Goal: Use online tool/utility: Utilize a website feature to perform a specific function

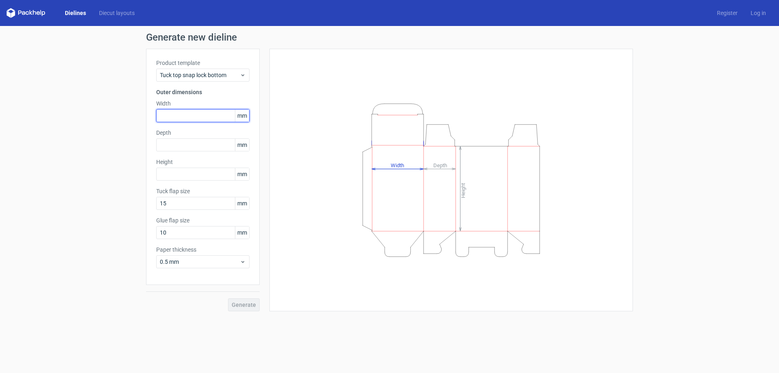
click at [190, 116] on input "text" at bounding box center [202, 115] width 93 height 13
type input "116"
type input "18"
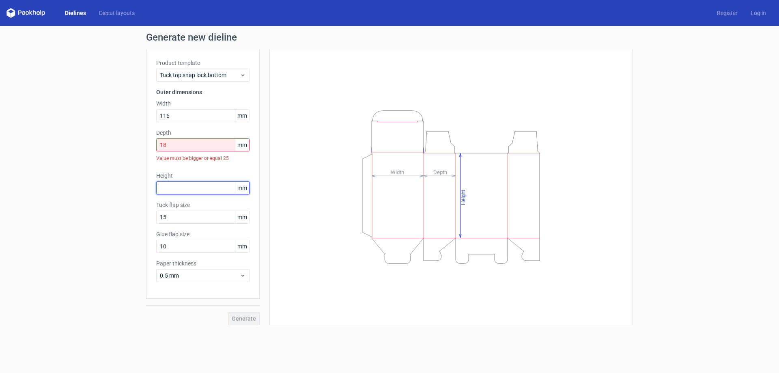
click at [188, 187] on input "text" at bounding box center [202, 187] width 93 height 13
type input "86"
click at [223, 72] on span "Tuck top snap lock bottom" at bounding box center [200, 75] width 80 height 8
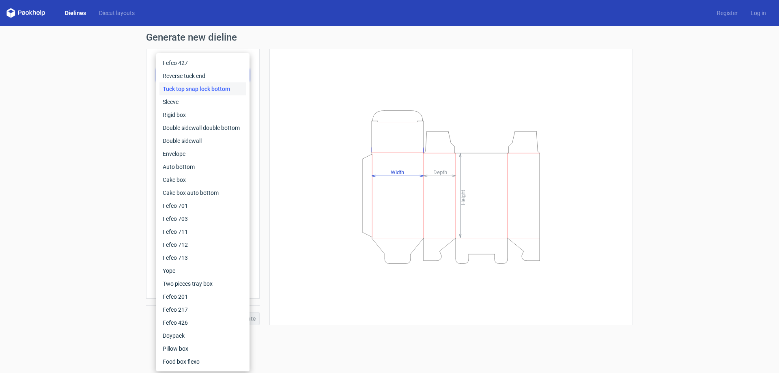
click at [91, 90] on div "Generate new dieline Product template Tuck top snap lock bottom Outer dimension…" at bounding box center [389, 179] width 779 height 306
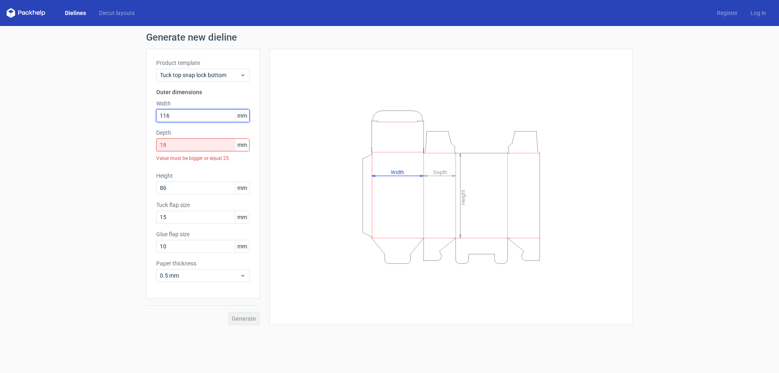
click at [184, 115] on input "116" at bounding box center [202, 115] width 93 height 13
drag, startPoint x: 181, startPoint y: 117, endPoint x: 62, endPoint y: 116, distance: 118.9
click at [62, 116] on div "Generate new dieline Product template Tuck top snap lock bottom Outer dimension…" at bounding box center [389, 179] width 779 height 306
type input "86"
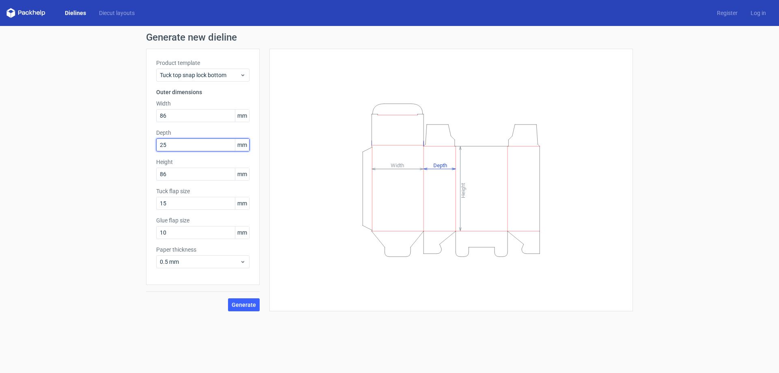
type input "25"
